Goal: Find contact information: Find contact information

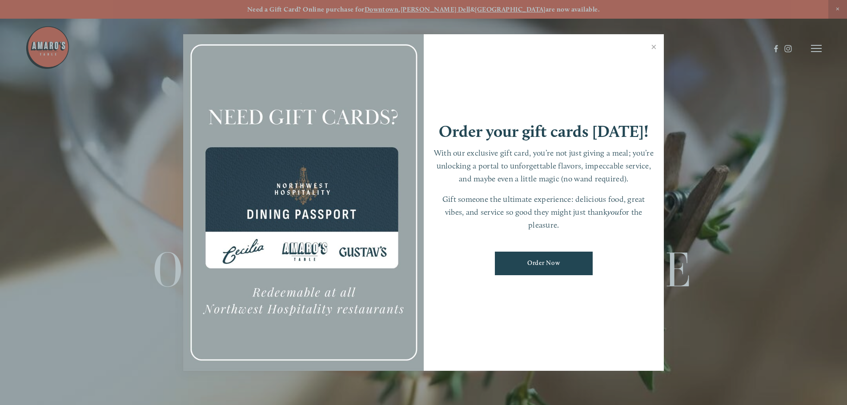
click at [820, 53] on div at bounding box center [423, 202] width 847 height 405
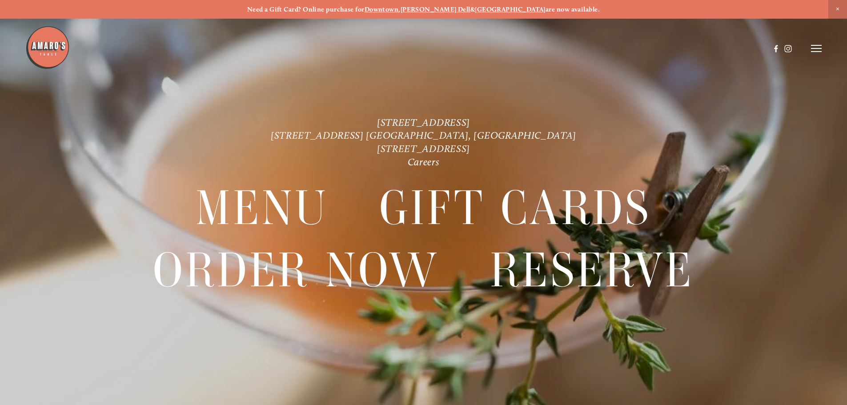
click at [819, 53] on header "Menu Order Now Visit Gallery 0" at bounding box center [423, 48] width 796 height 97
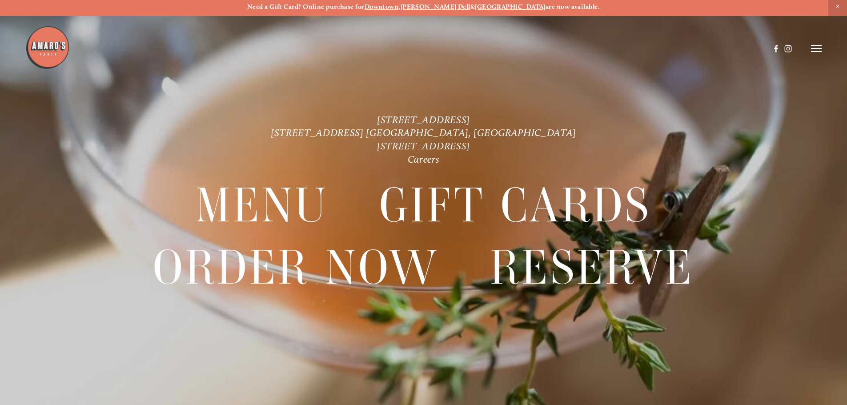
scroll to position [19, 0]
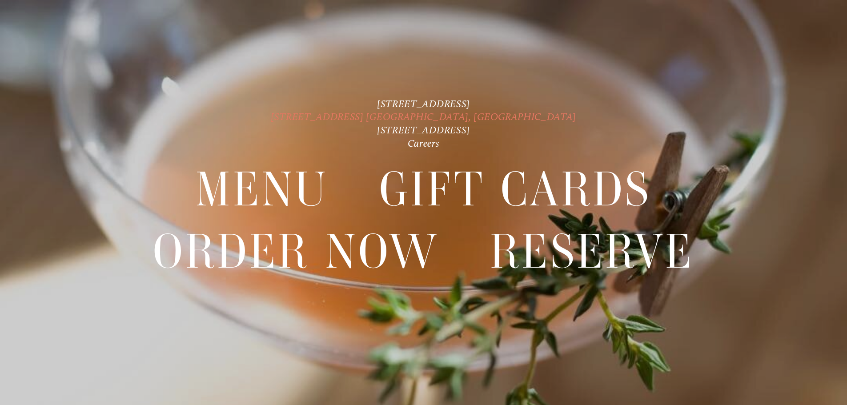
click at [427, 116] on link "[STREET_ADDRESS] [GEOGRAPHIC_DATA], [GEOGRAPHIC_DATA]" at bounding box center [423, 117] width 305 height 12
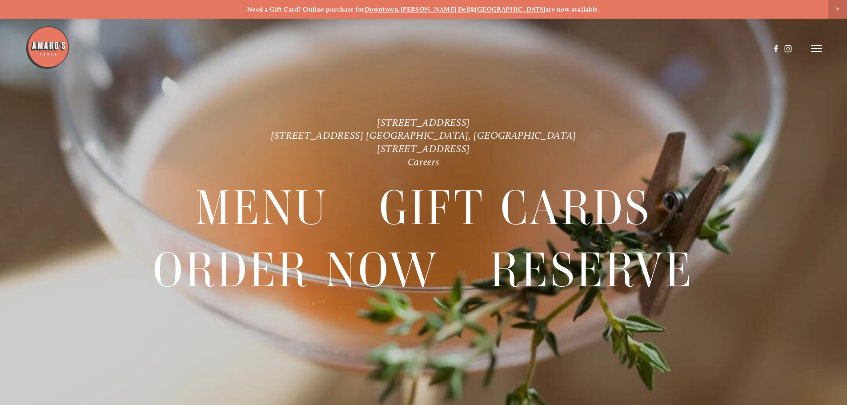
click at [56, 56] on img at bounding box center [47, 47] width 44 height 44
click at [776, 51] on use at bounding box center [775, 48] width 15 height 15
